Goal: Consume media (video, audio): Consume media (video, audio)

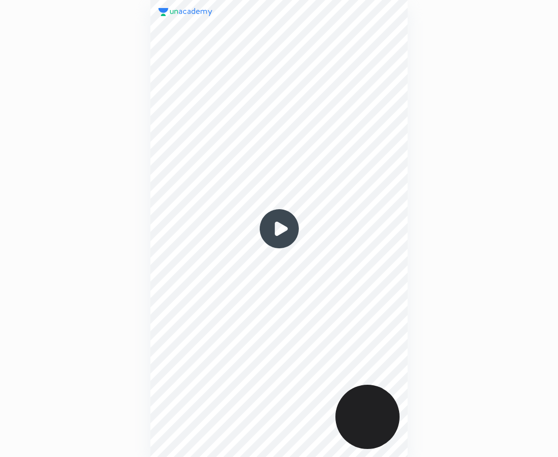
scroll to position [457, 398]
click at [277, 236] on img at bounding box center [279, 229] width 48 height 48
click at [278, 229] on img at bounding box center [279, 229] width 48 height 48
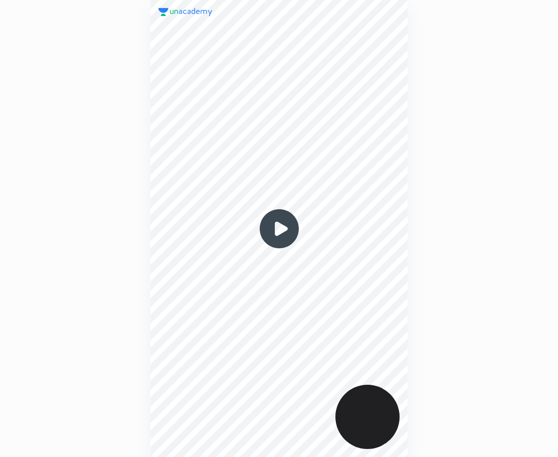
click at [278, 229] on img at bounding box center [279, 229] width 48 height 48
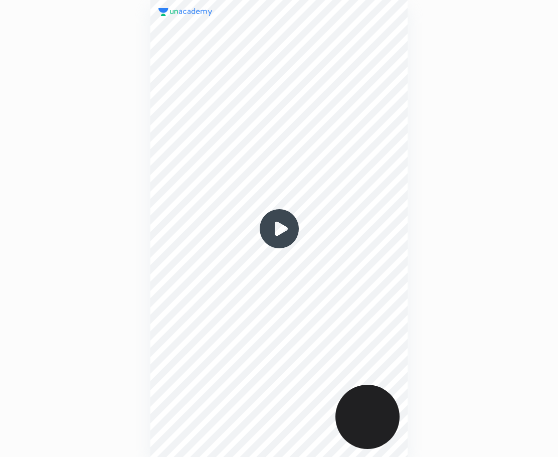
click at [278, 229] on img at bounding box center [279, 229] width 48 height 48
